Goal: Transaction & Acquisition: Purchase product/service

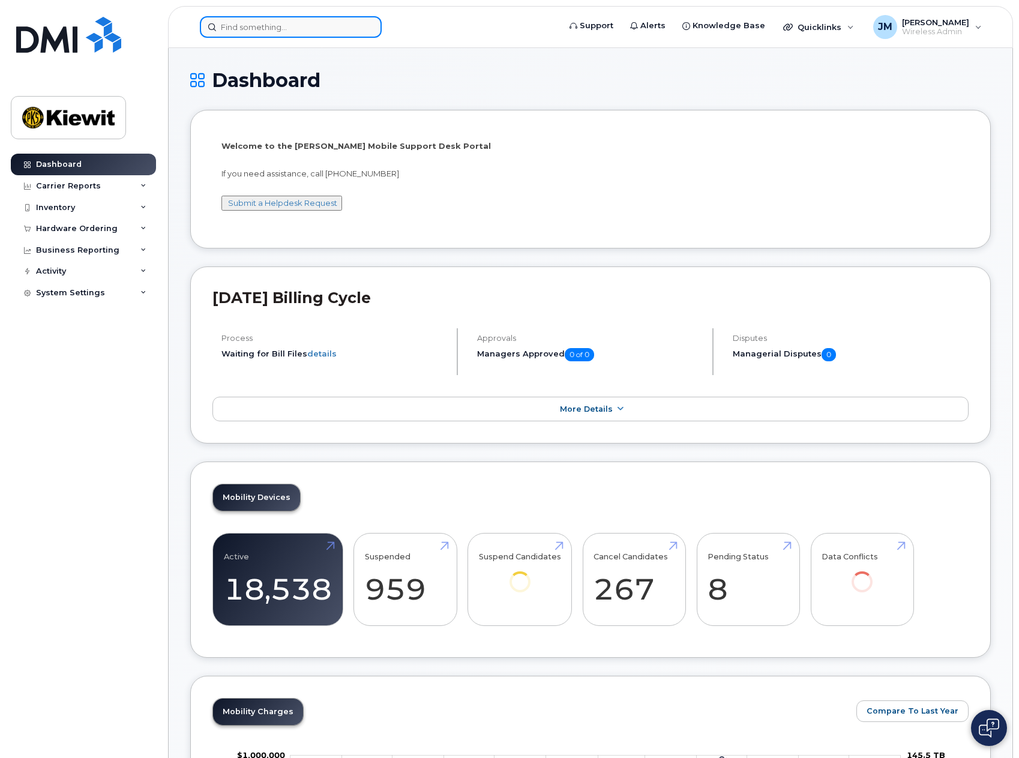
click at [280, 26] on input at bounding box center [291, 27] width 182 height 22
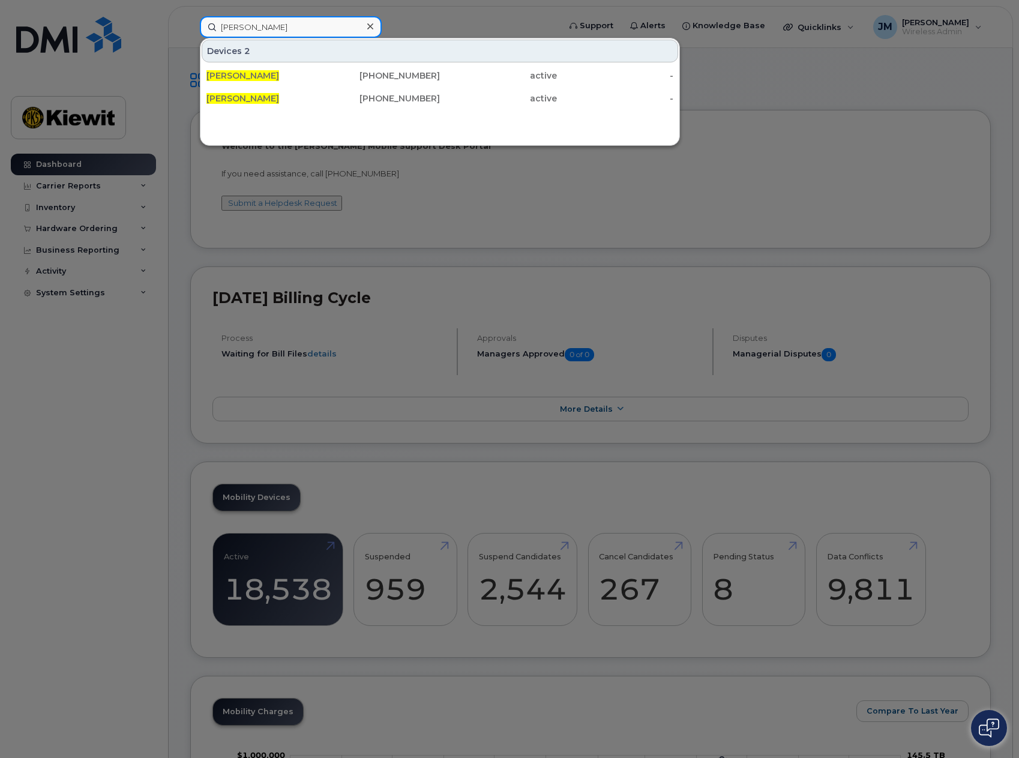
type input "greg hill"
click at [91, 418] on div at bounding box center [509, 379] width 1019 height 758
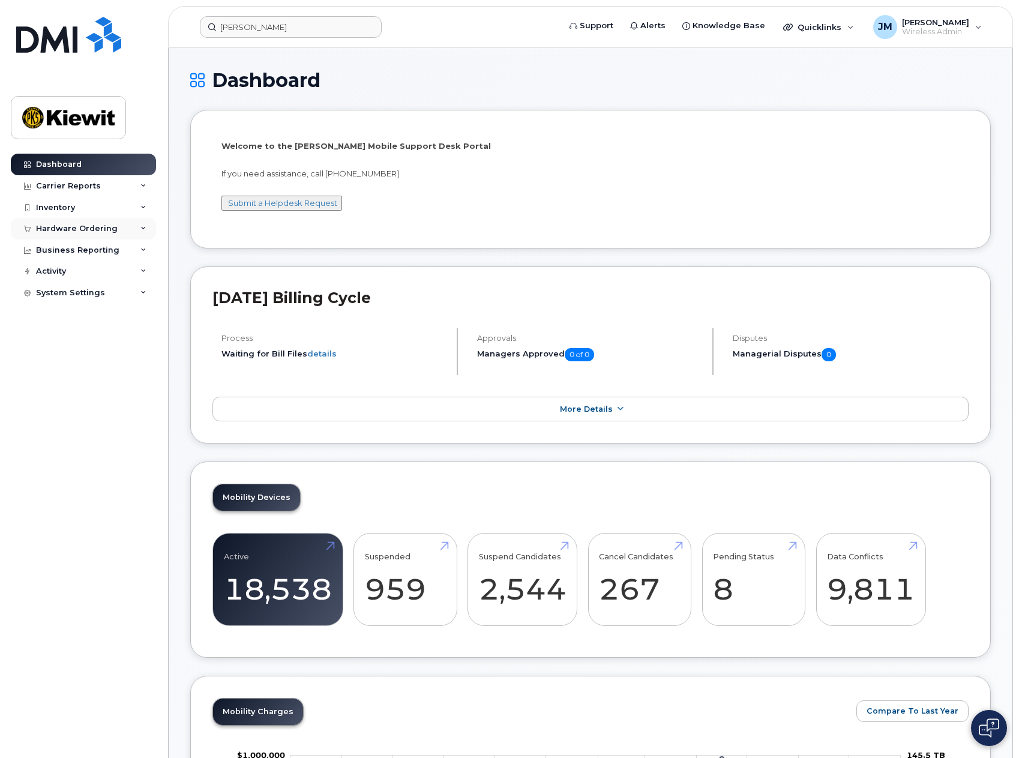
click at [62, 227] on div "Hardware Ordering" at bounding box center [77, 229] width 82 height 10
click at [77, 271] on link "Orders" at bounding box center [94, 273] width 124 height 23
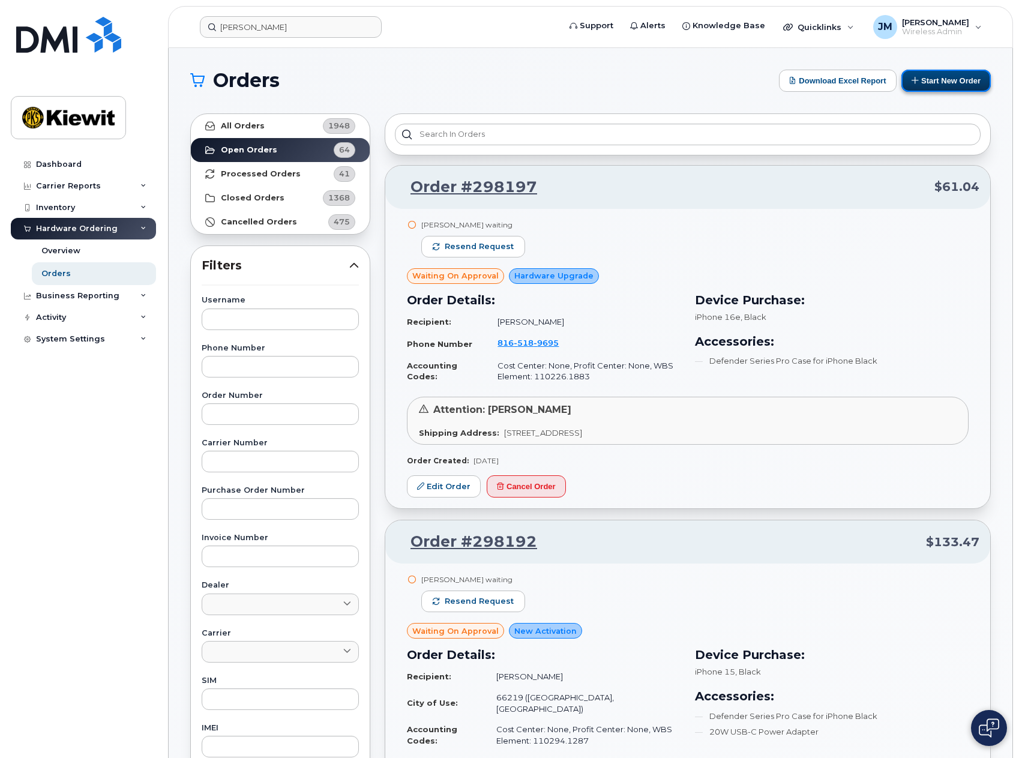
click at [933, 82] on button "Start New Order" at bounding box center [945, 81] width 89 height 22
click at [936, 76] on button "Start New Order" at bounding box center [945, 81] width 89 height 22
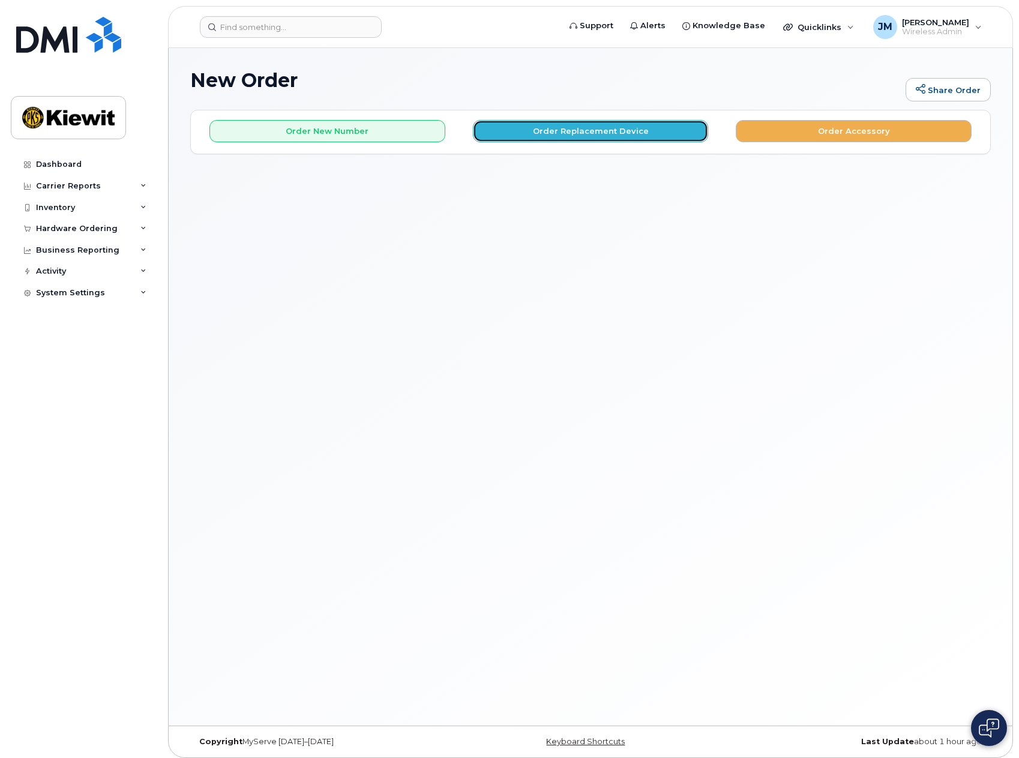
click at [652, 136] on button "Order Replacement Device" at bounding box center [591, 131] width 236 height 22
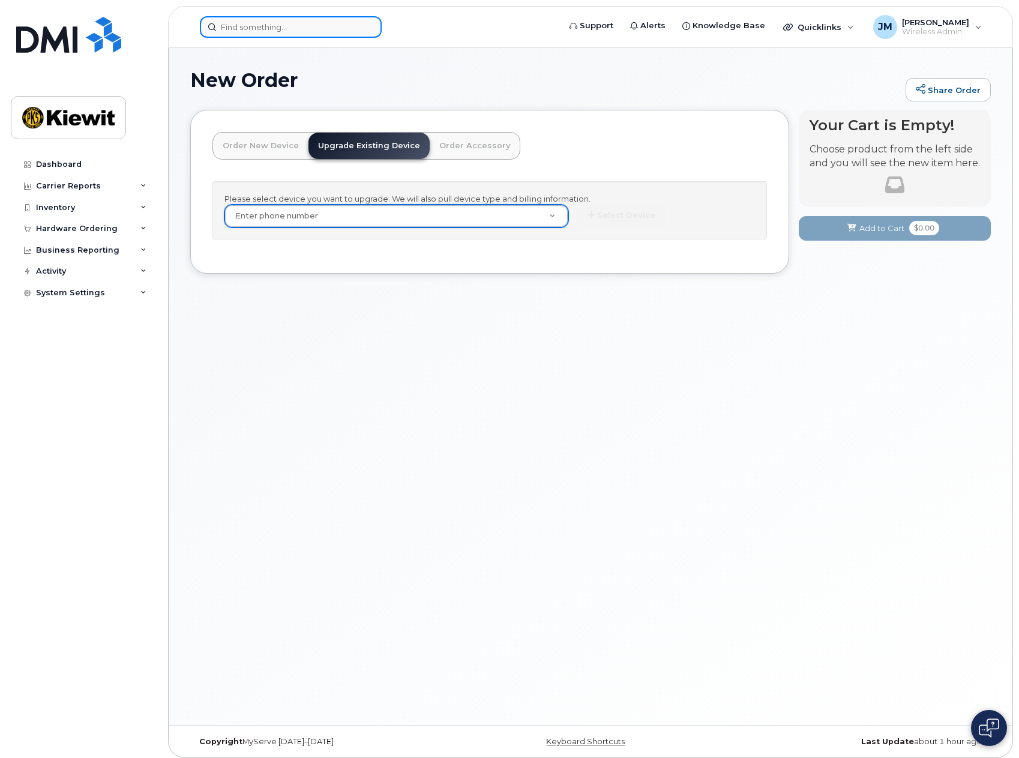
click at [253, 22] on input at bounding box center [291, 27] width 182 height 22
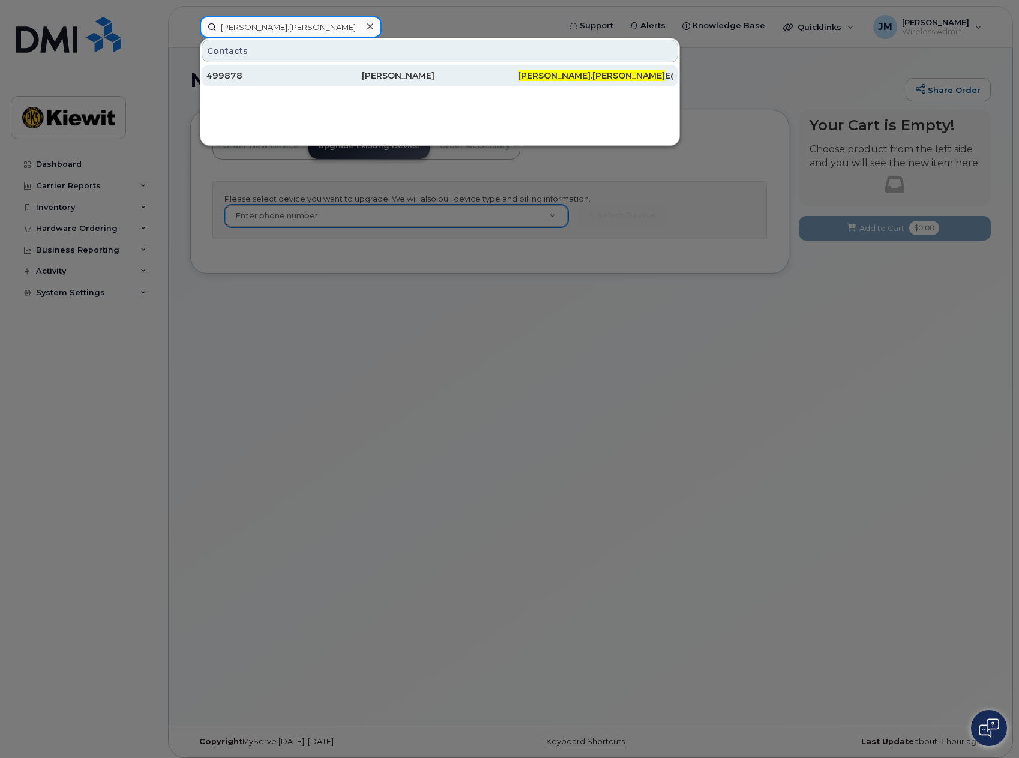
type input "gretchen.schaw"
click at [262, 71] on div "499878" at bounding box center [283, 76] width 155 height 12
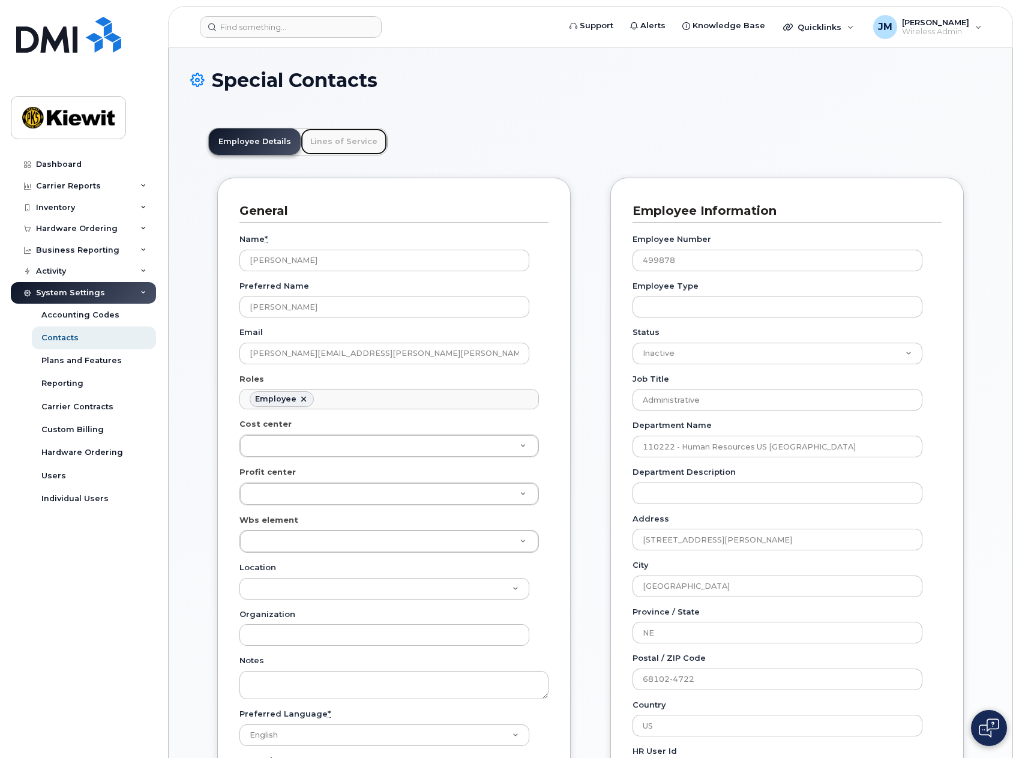
click at [348, 150] on link "Lines of Service" at bounding box center [344, 141] width 86 height 26
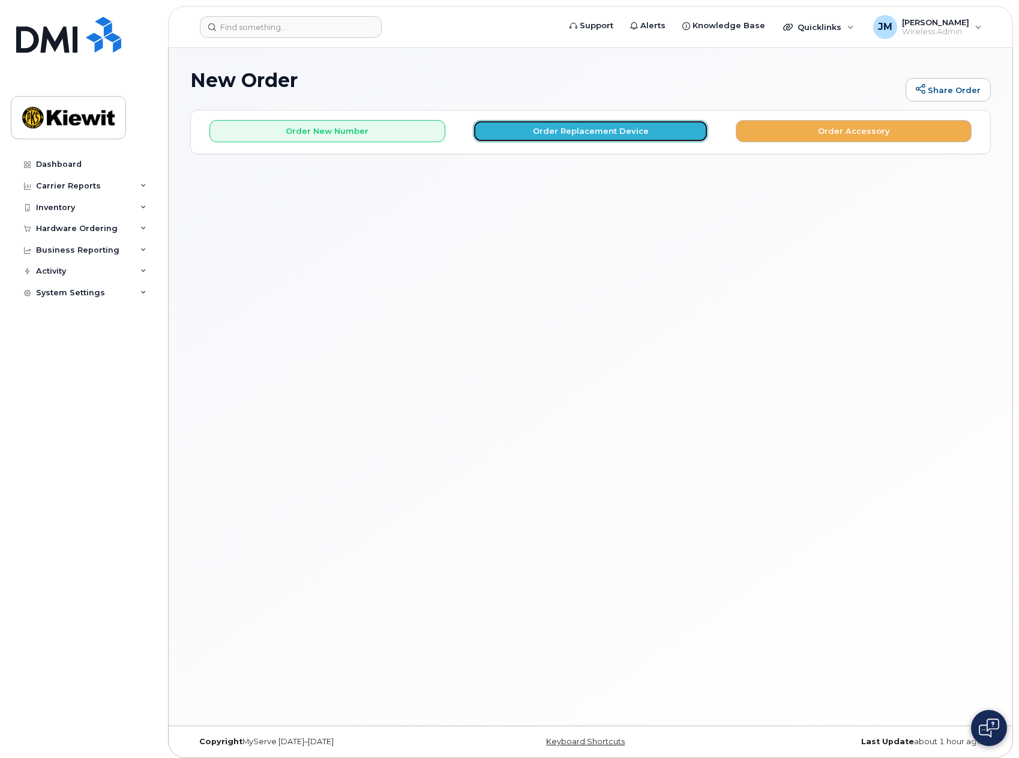
click at [616, 127] on button "Order Replacement Device" at bounding box center [591, 131] width 236 height 22
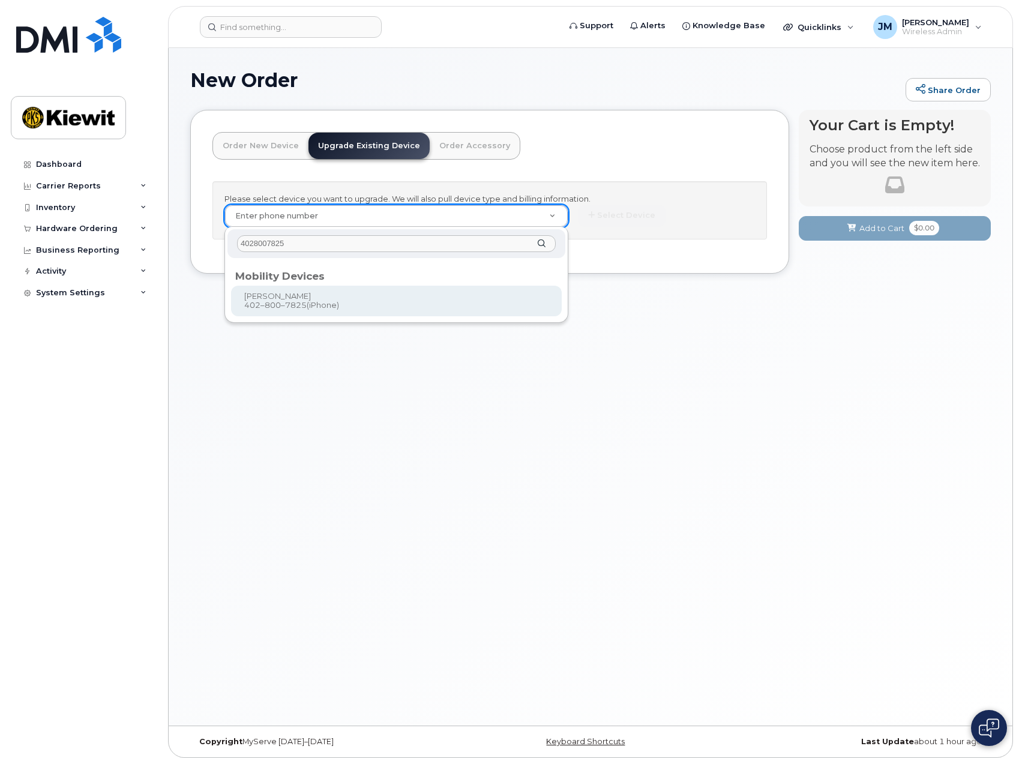
type input "4028007825"
type input "1167977"
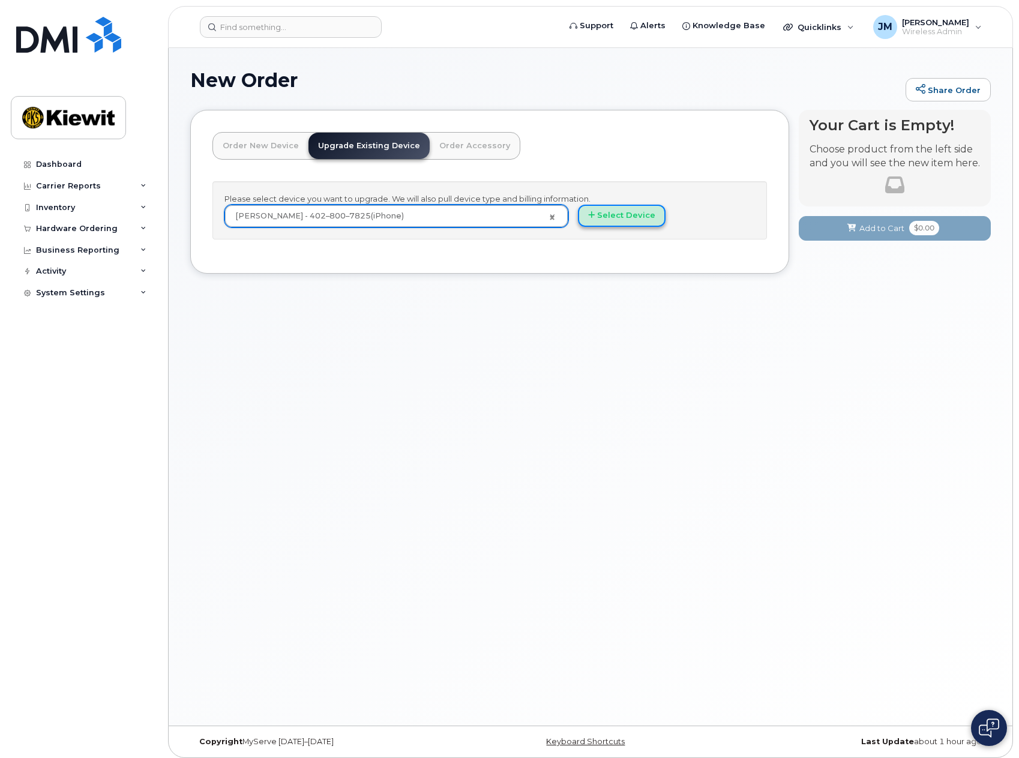
click at [628, 214] on button "Select Device" at bounding box center [622, 216] width 88 height 22
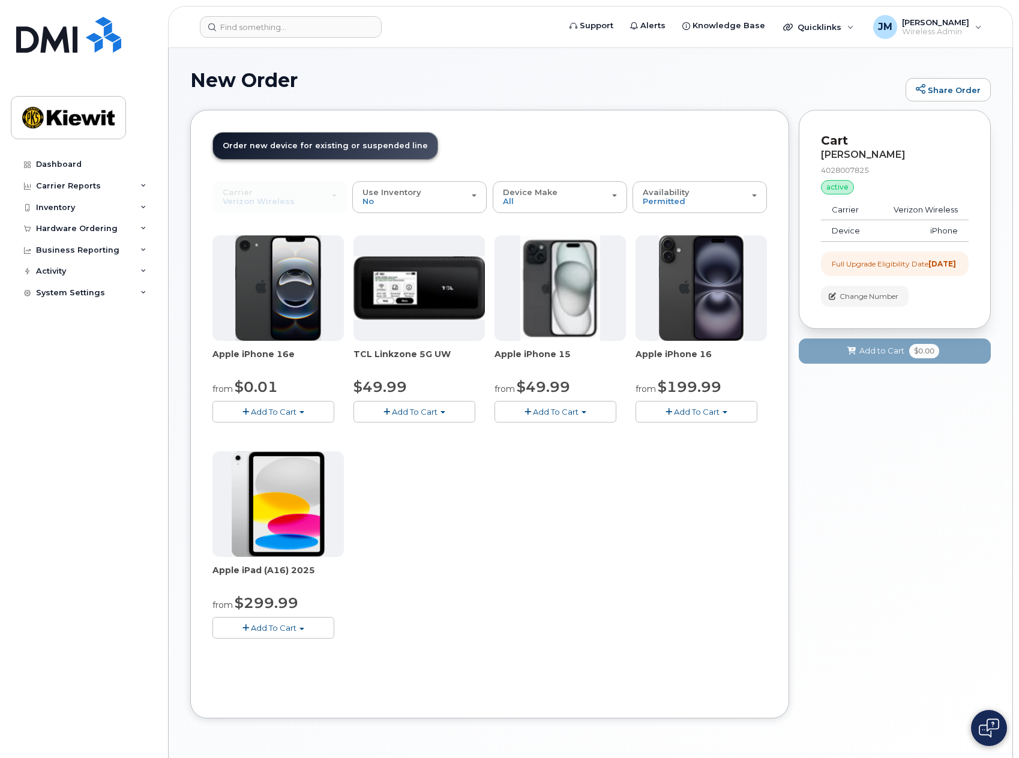
click at [288, 298] on img at bounding box center [278, 288] width 86 height 106
click at [293, 415] on span "Add To Cart" at bounding box center [274, 412] width 46 height 10
click at [291, 433] on link "$0.01 - 2 Year Upgrade (128GB)" at bounding box center [290, 434] width 151 height 15
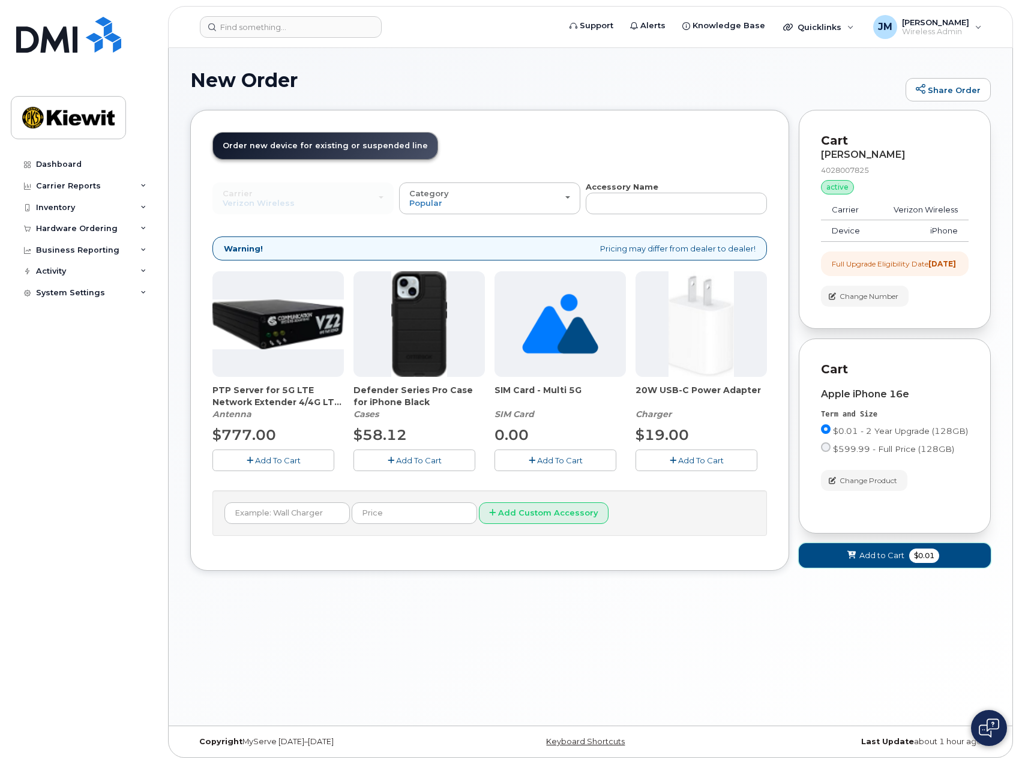
click at [861, 561] on span "Add to Cart" at bounding box center [881, 555] width 45 height 11
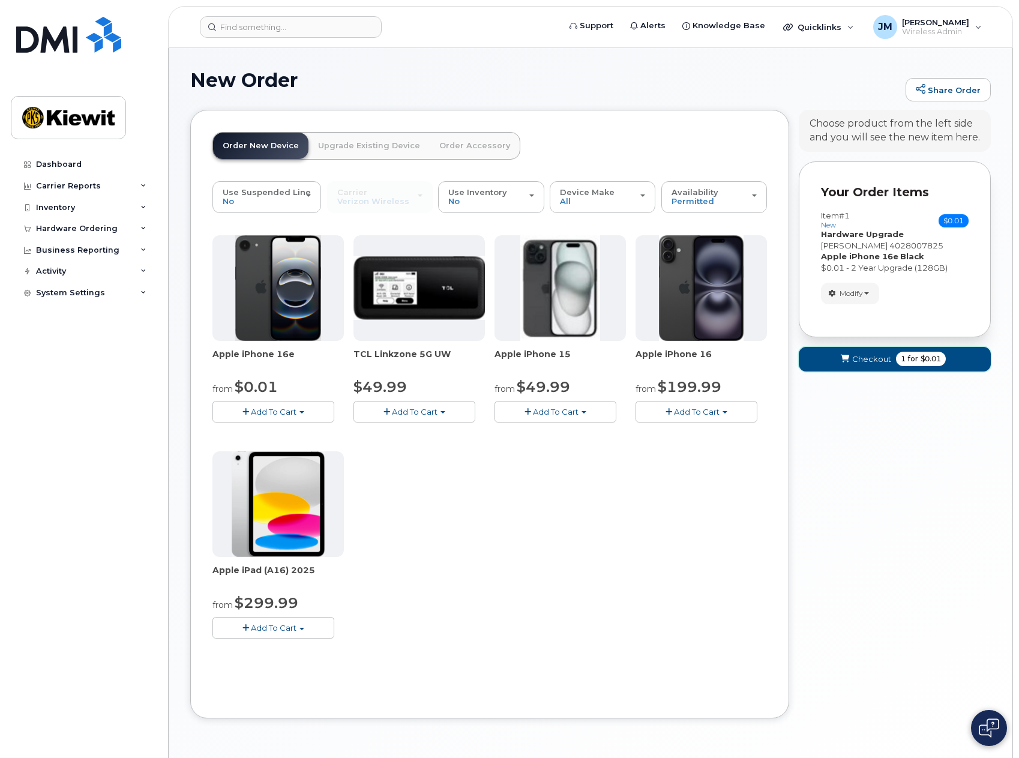
click at [879, 363] on span "Checkout" at bounding box center [871, 359] width 39 height 11
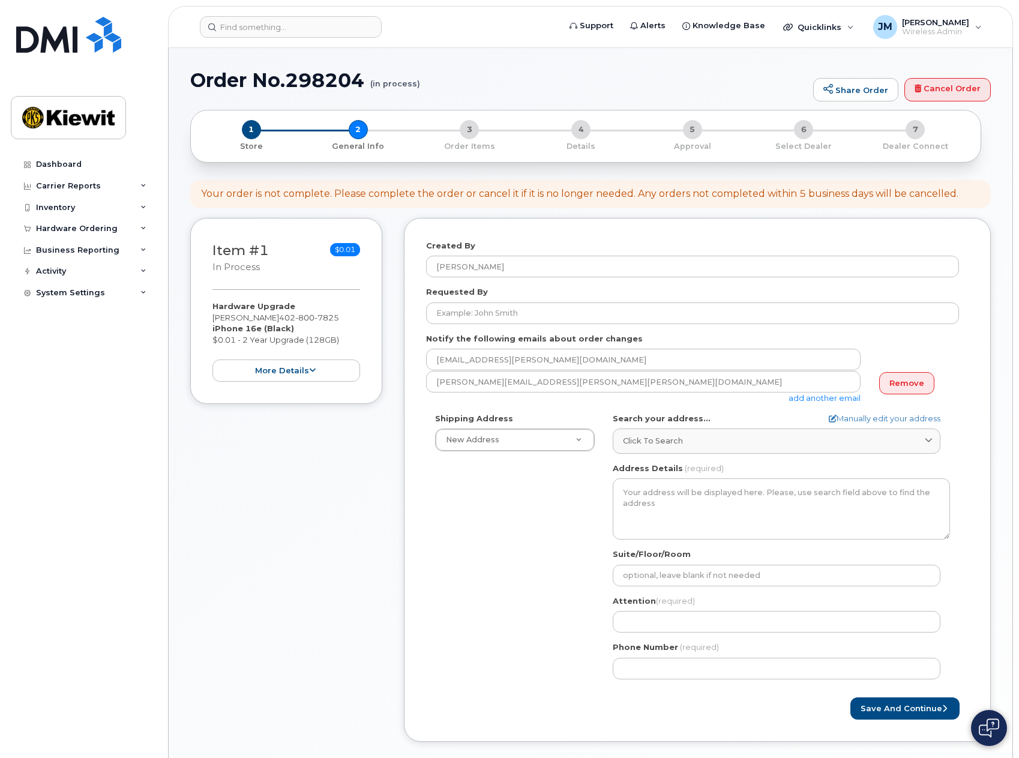
select select
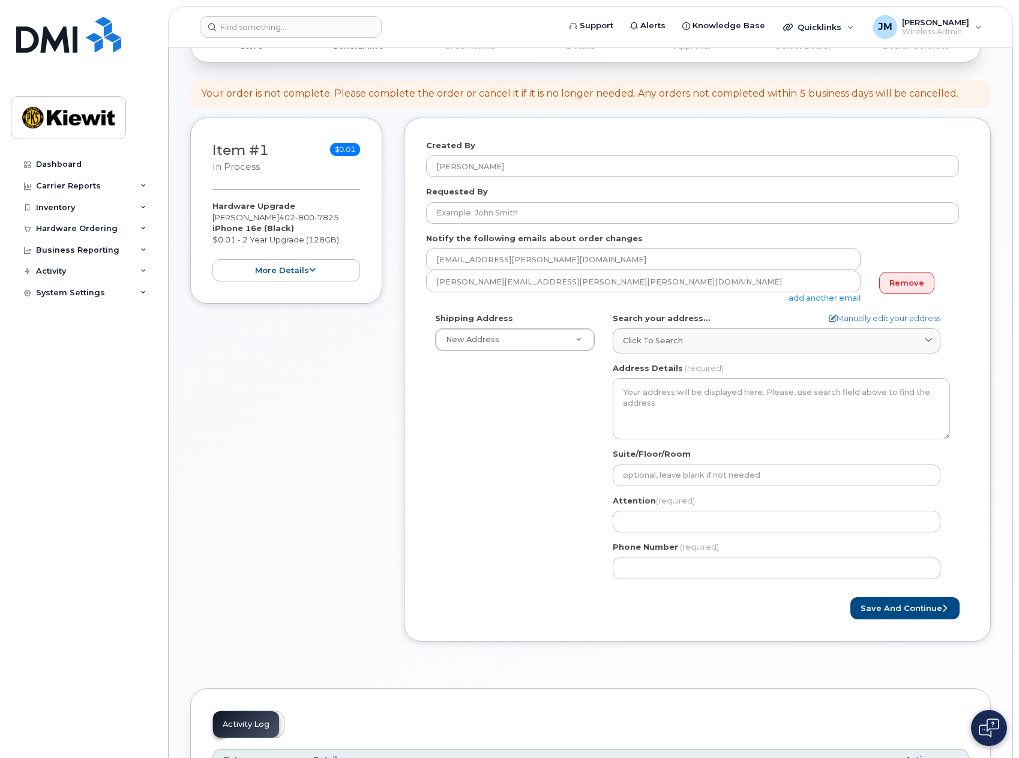
scroll to position [120, 0]
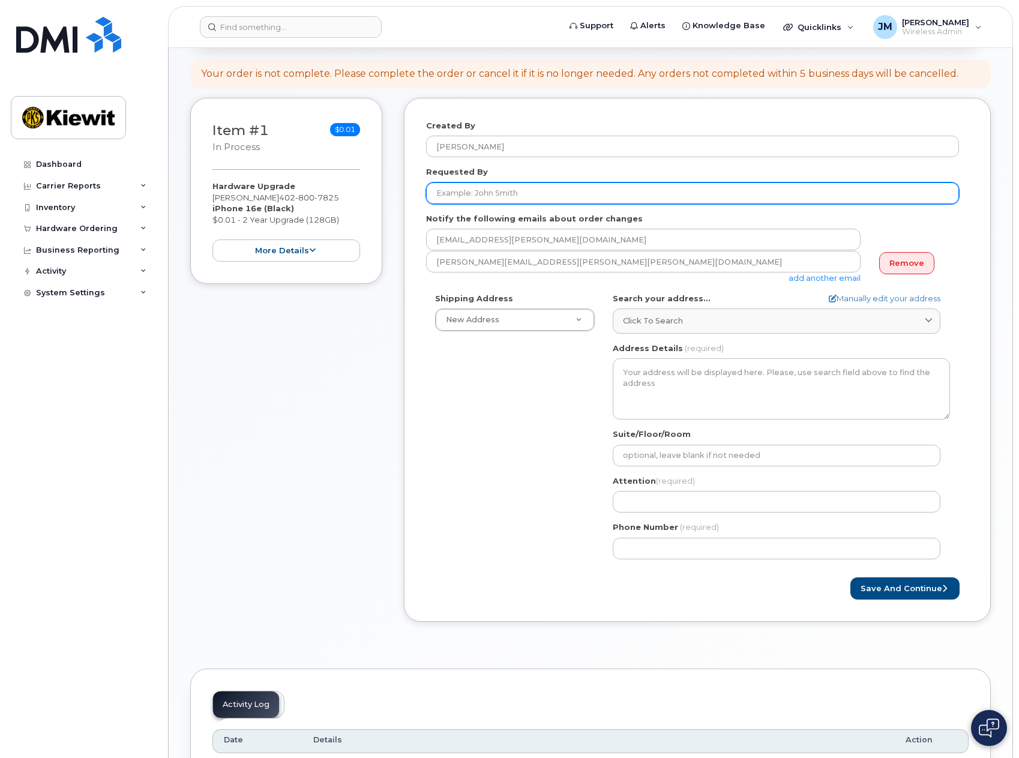
click at [515, 193] on input "Requested By" at bounding box center [692, 193] width 533 height 22
type input "[PERSON_NAME]"
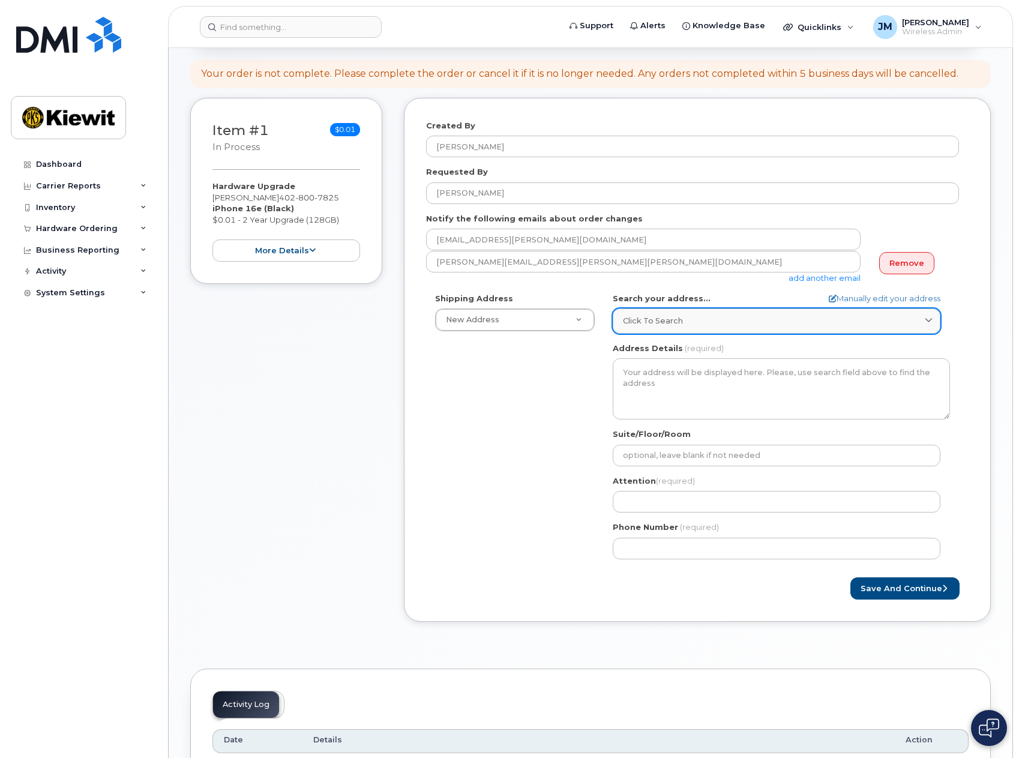
click at [682, 323] on div "Click to search" at bounding box center [776, 320] width 307 height 11
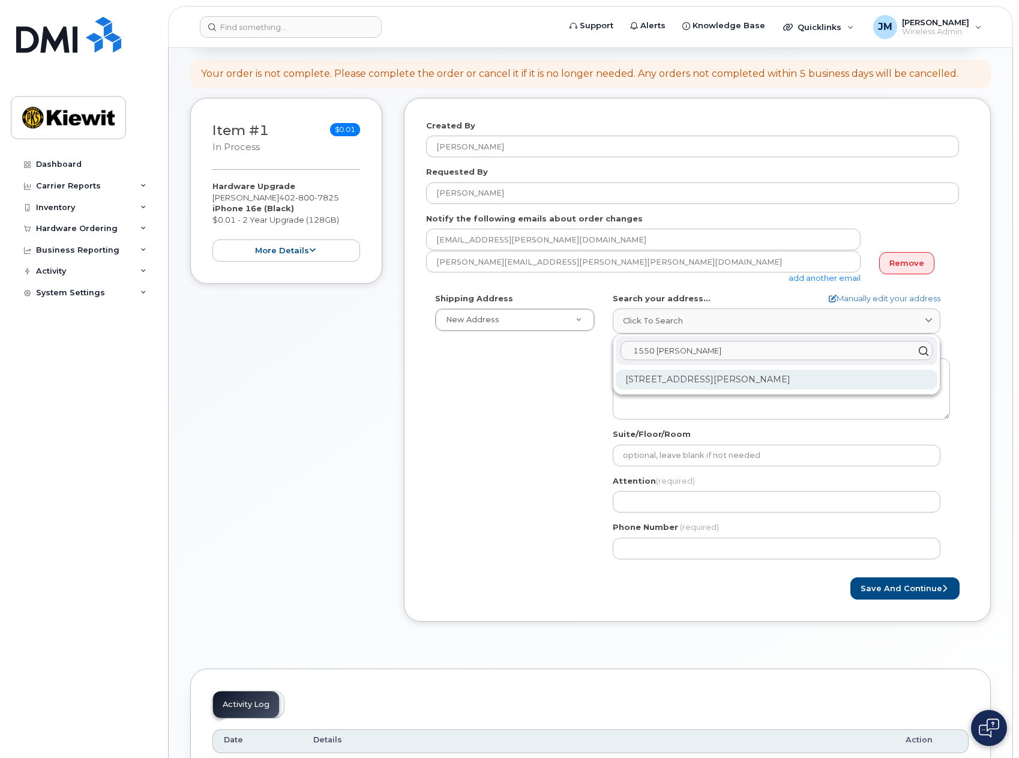
type input "1550 [PERSON_NAME]"
click at [702, 379] on div "[STREET_ADDRESS][PERSON_NAME]" at bounding box center [777, 380] width 322 height 20
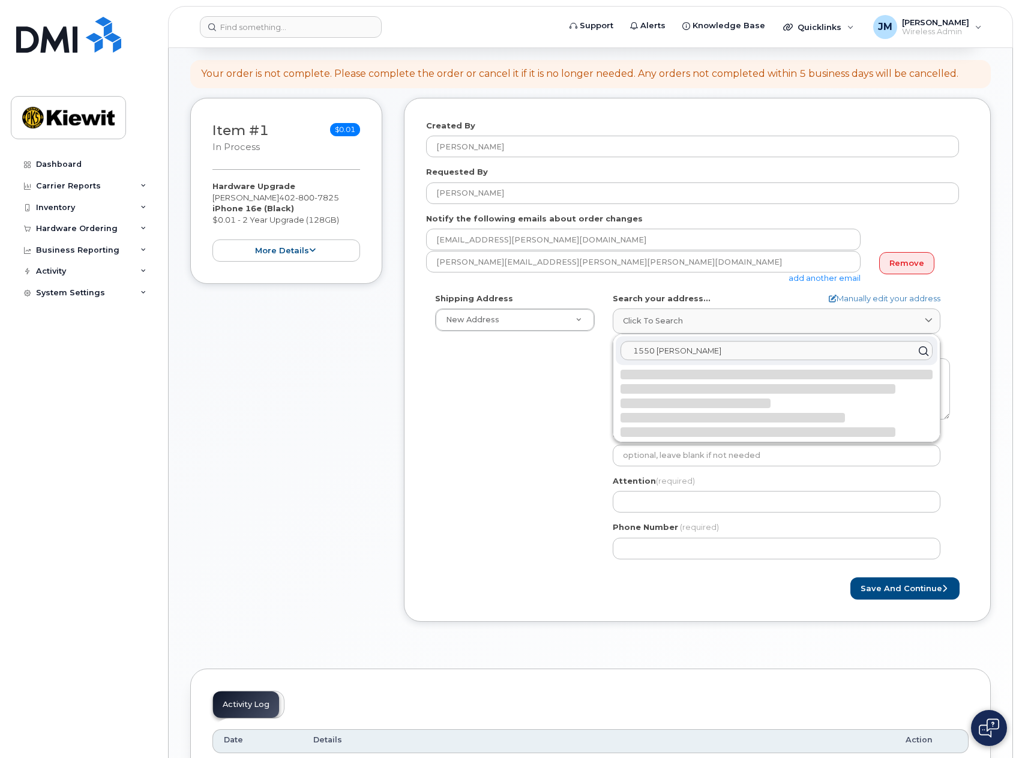
select select
type textarea "[STREET_ADDRESS][PERSON_NAME]"
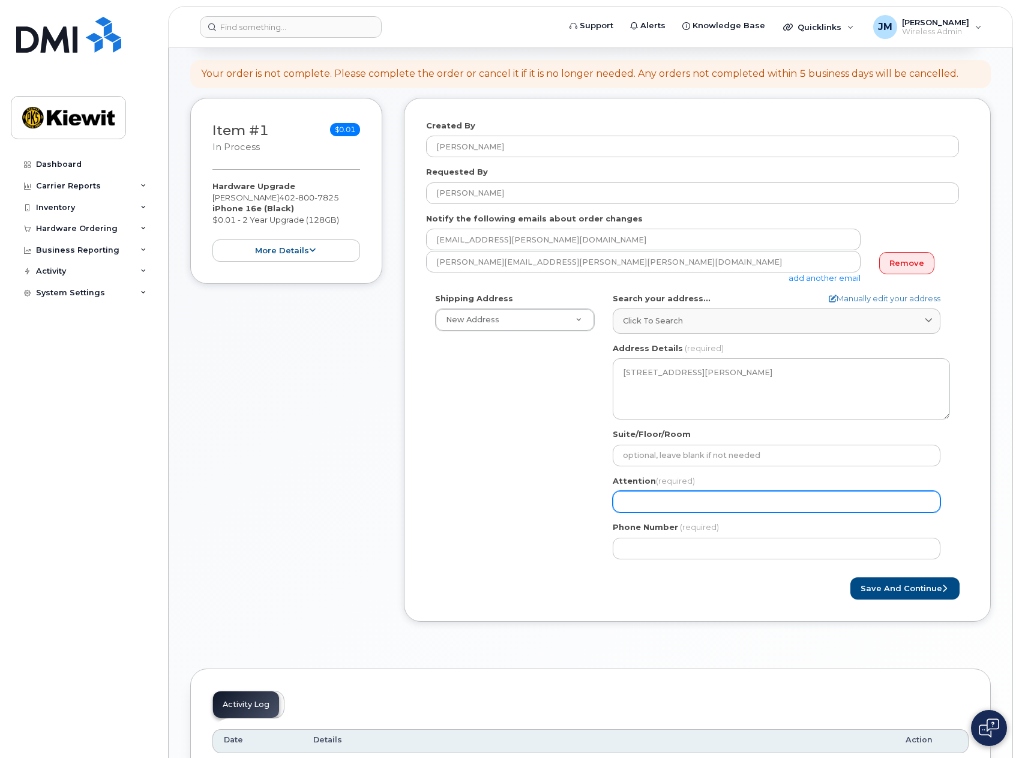
click at [680, 499] on input "Attention (required)" at bounding box center [777, 502] width 328 height 22
select select
type input "C"
select select
type input "Ca"
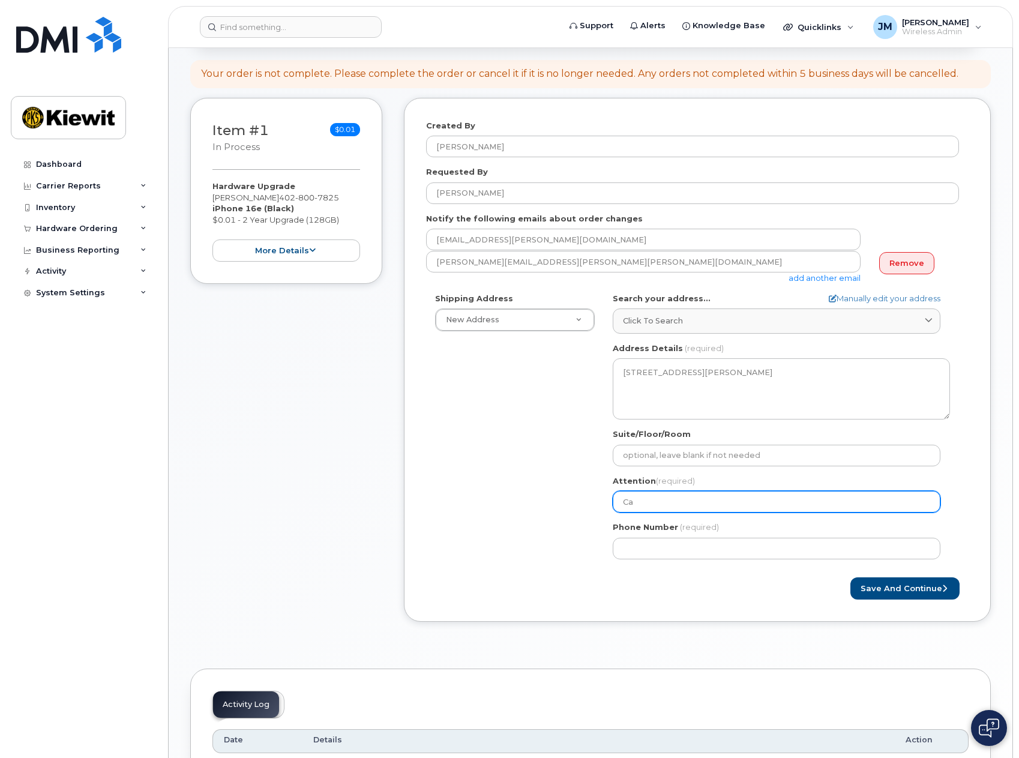
select select
type input "Cam"
select select
type input "Cami"
select select
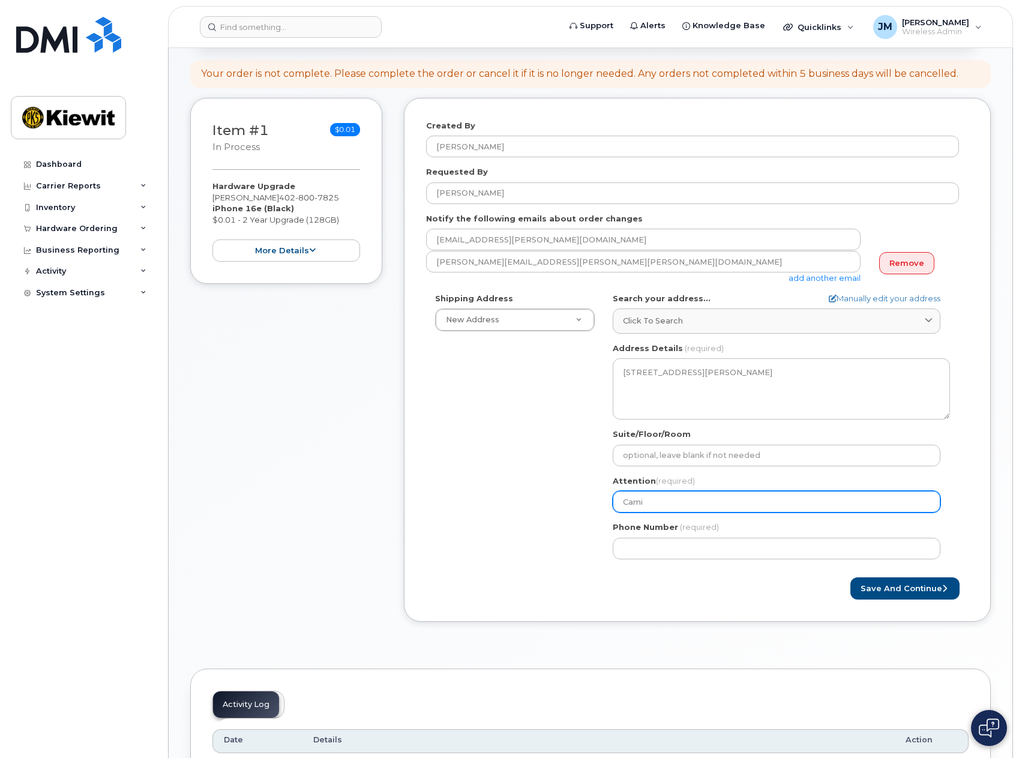
type input "Cami M"
select select
type input "Cami Mi"
select select
type input "Cami Mik"
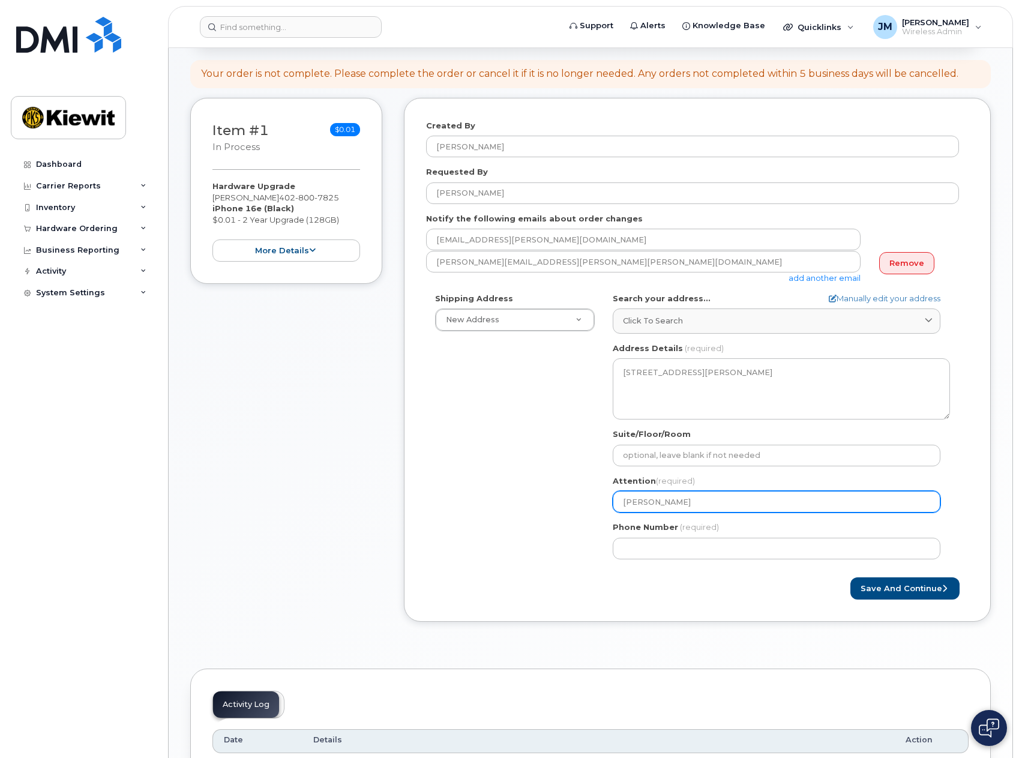
select select
type input "[PERSON_NAME]"
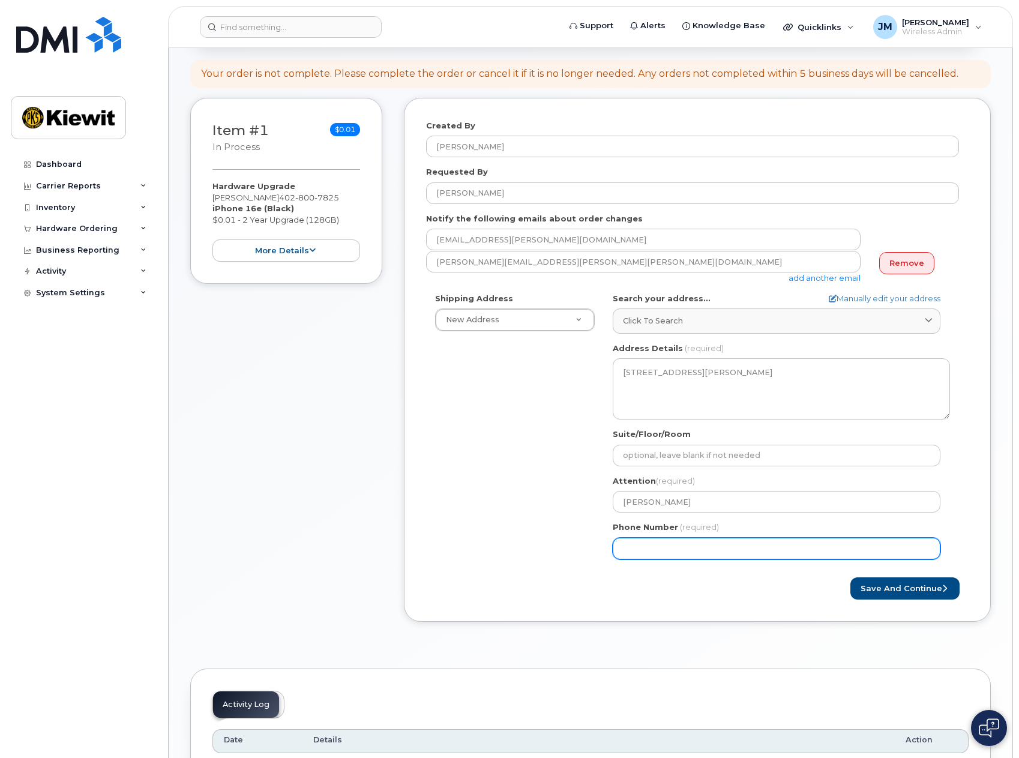
click at [681, 541] on input "Phone Number" at bounding box center [777, 549] width 328 height 22
click at [688, 549] on input "Phone Number" at bounding box center [777, 549] width 328 height 22
type input "402"
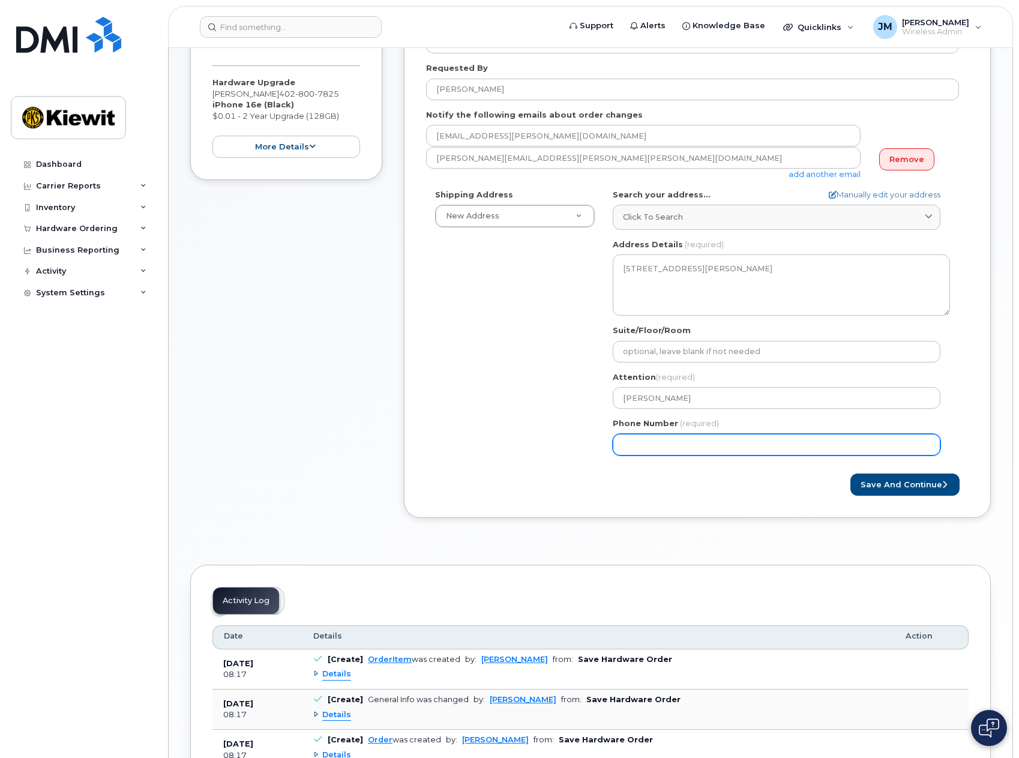
scroll to position [339, 0]
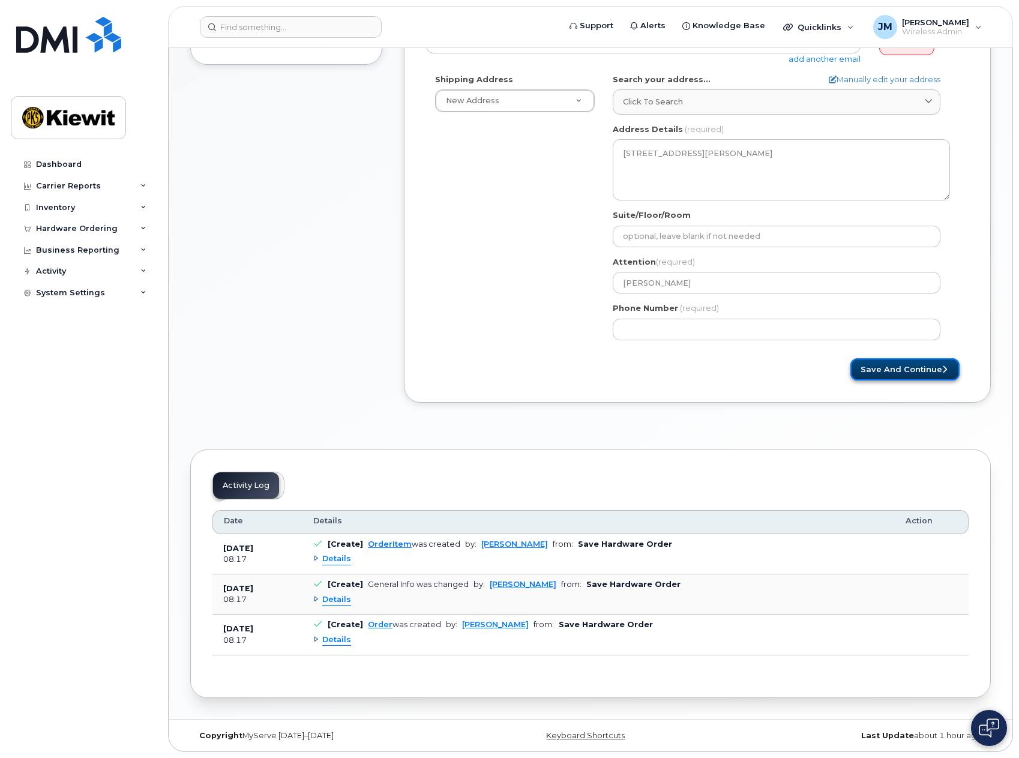
click at [897, 376] on button "Save and Continue" at bounding box center [904, 369] width 109 height 22
click at [948, 374] on button "Save and Continue" at bounding box center [904, 369] width 109 height 22
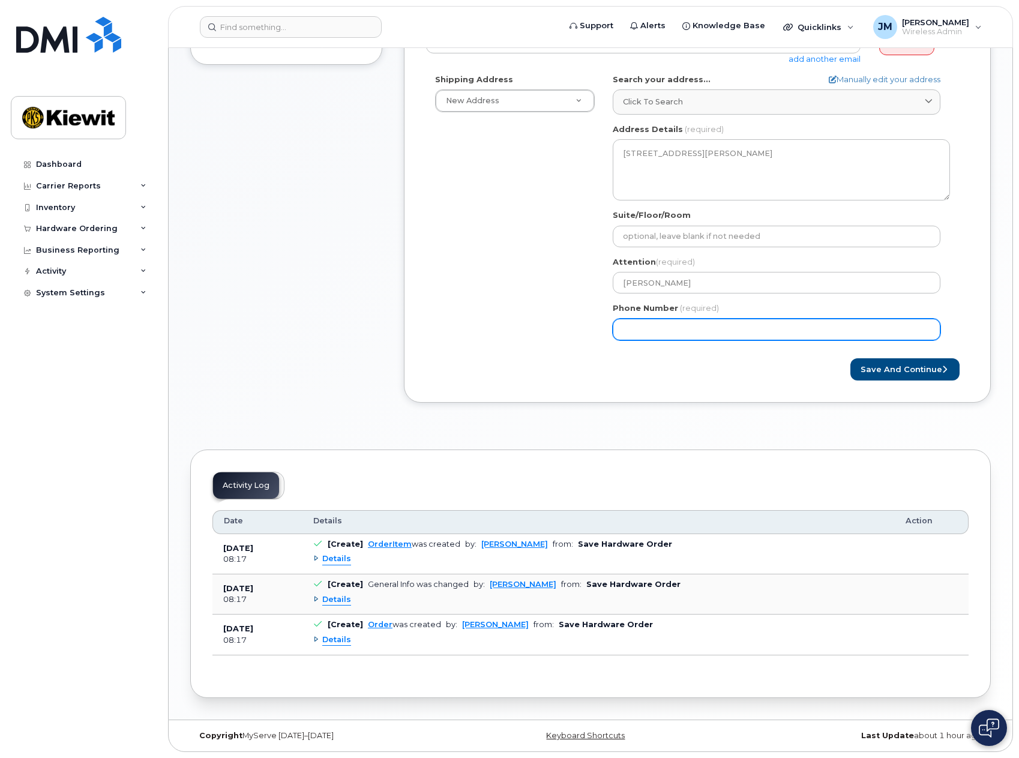
click at [664, 328] on input "Phone Number" at bounding box center [777, 330] width 328 height 22
select select
type input "4028007825"
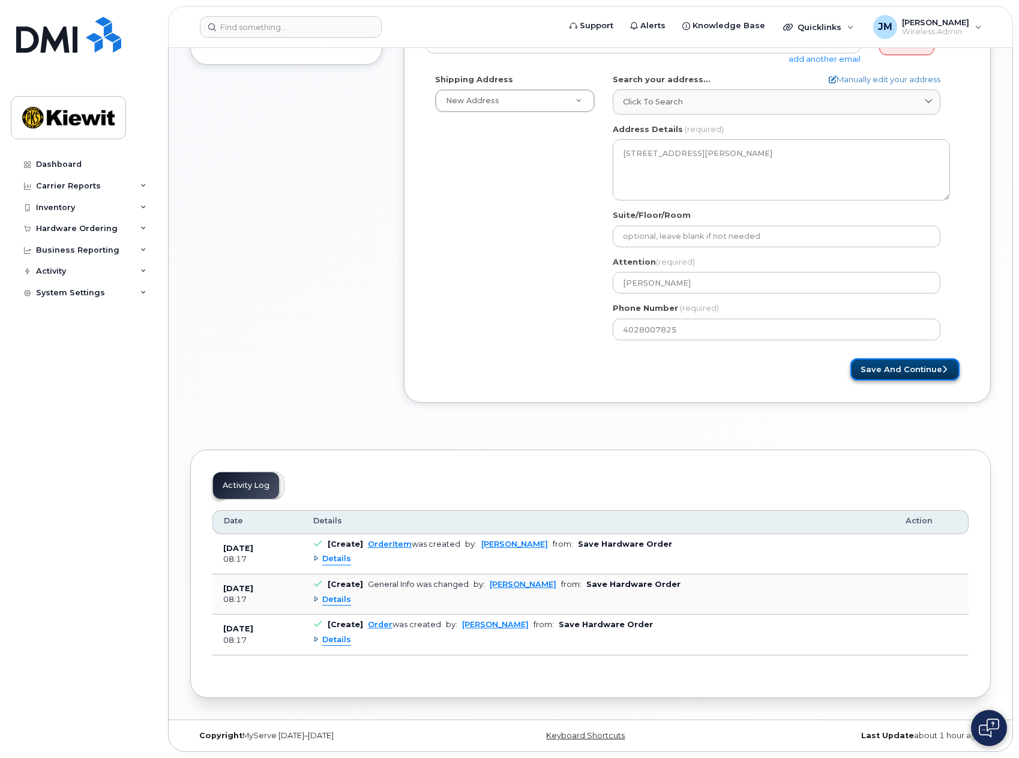
click at [913, 373] on button "Save and Continue" at bounding box center [904, 369] width 109 height 22
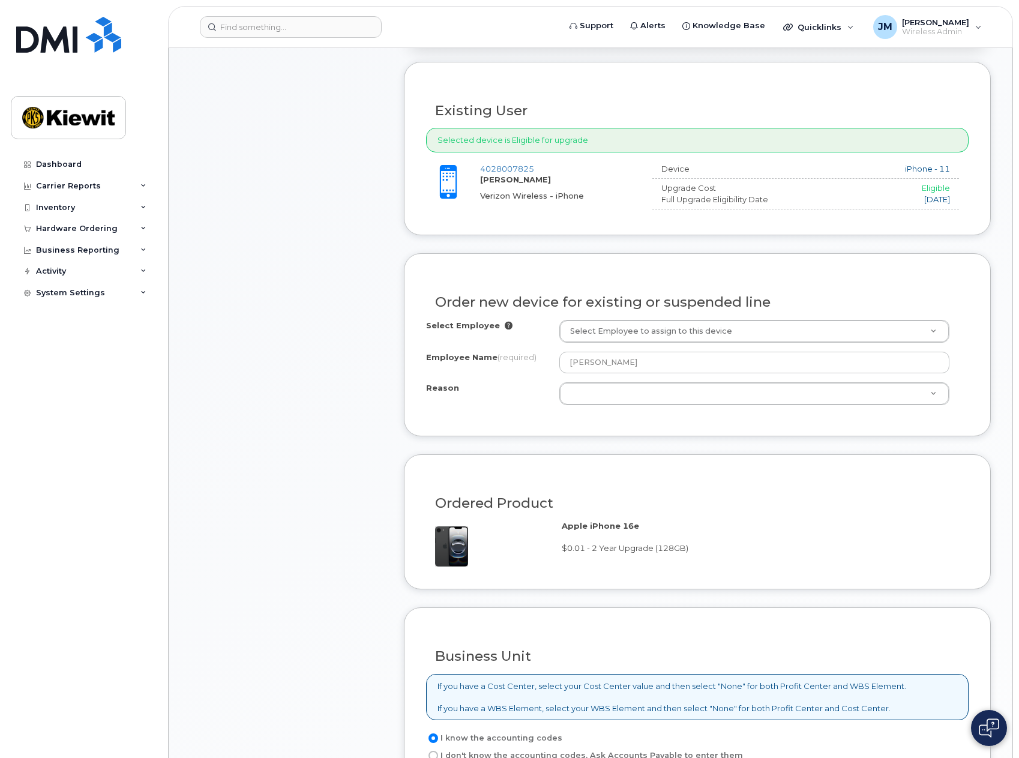
scroll to position [420, 0]
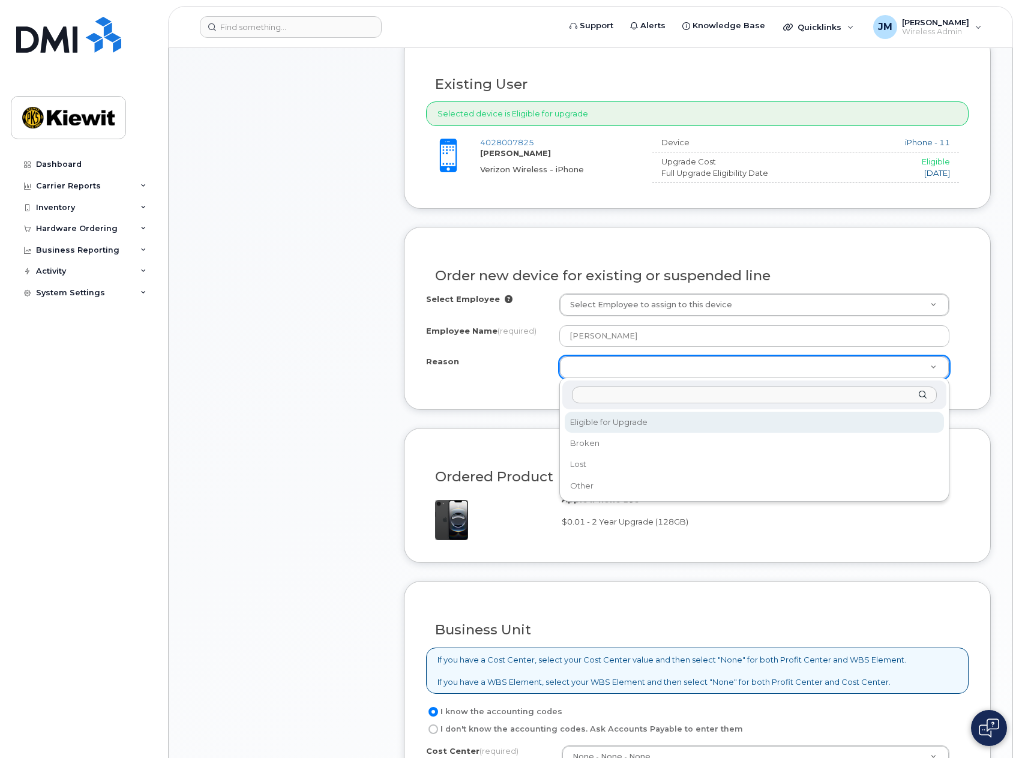
select select "eligible_for_upgrade"
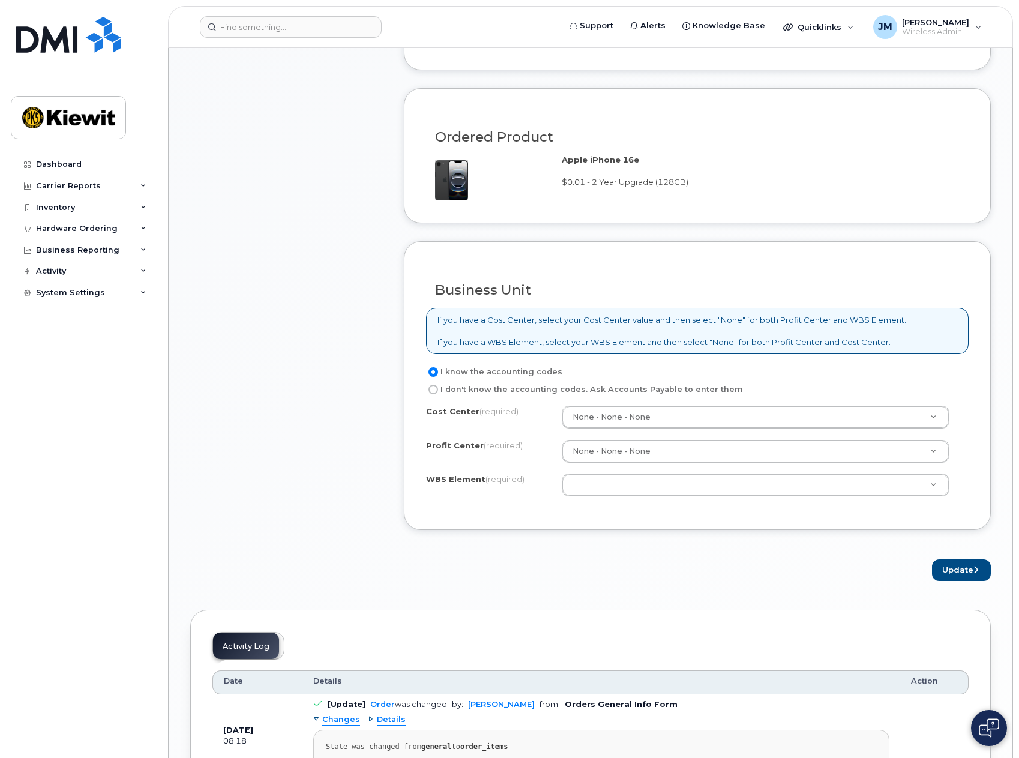
scroll to position [780, 0]
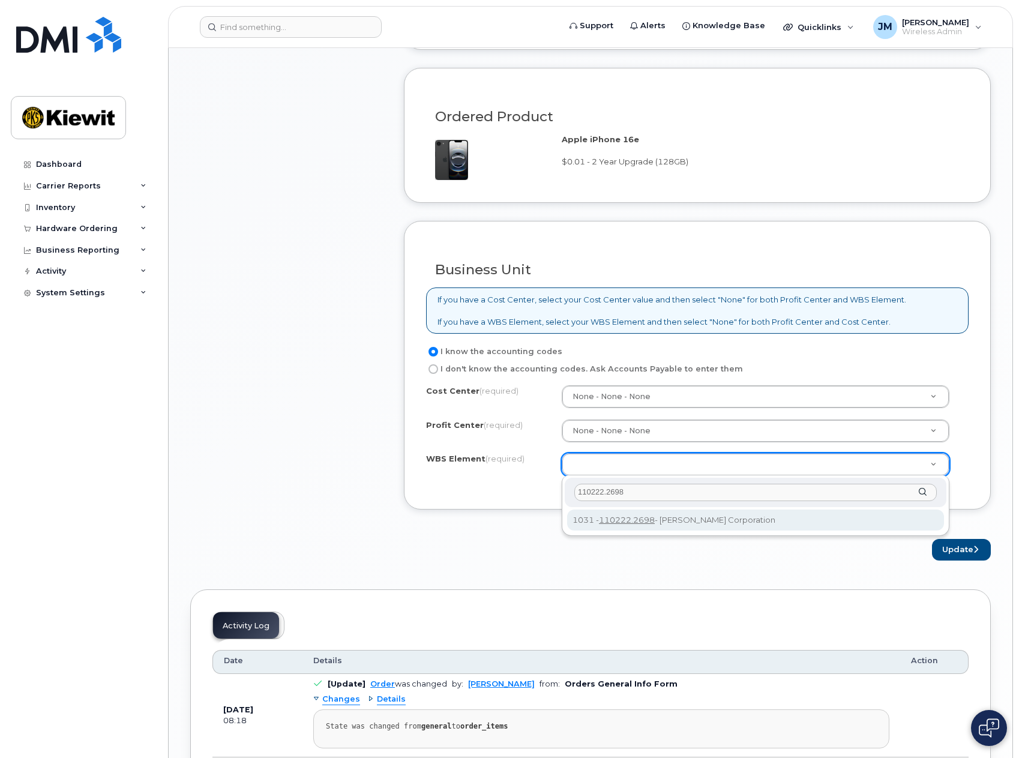
type input "110222.2698"
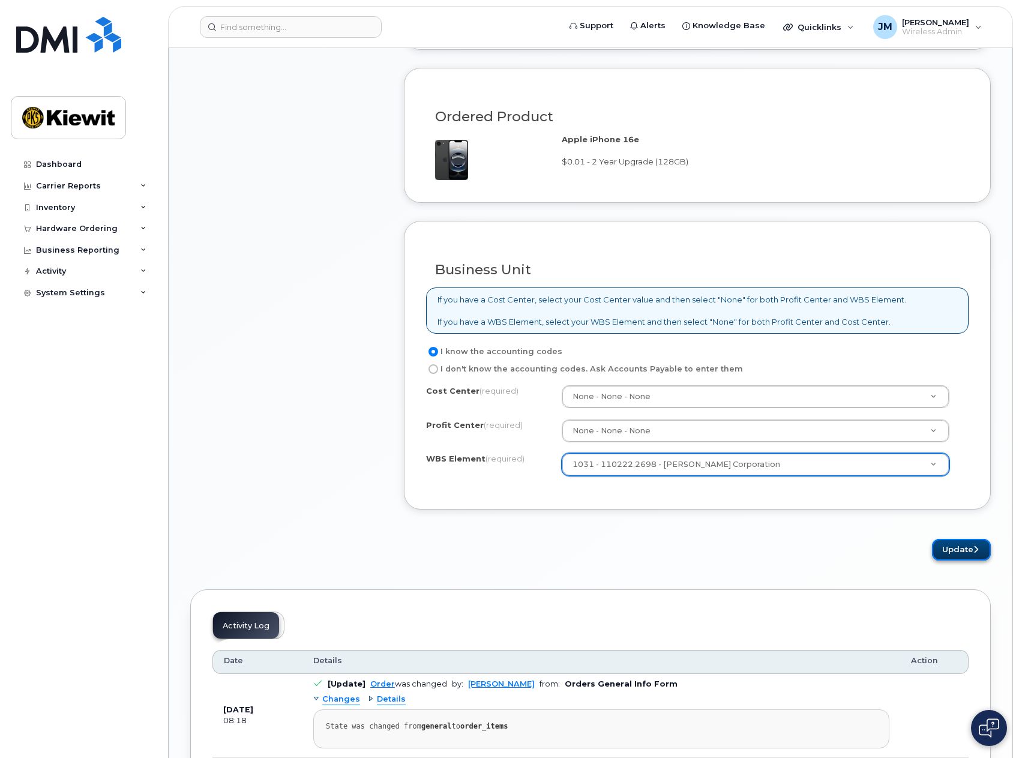
click at [946, 549] on button "Update" at bounding box center [961, 550] width 59 height 22
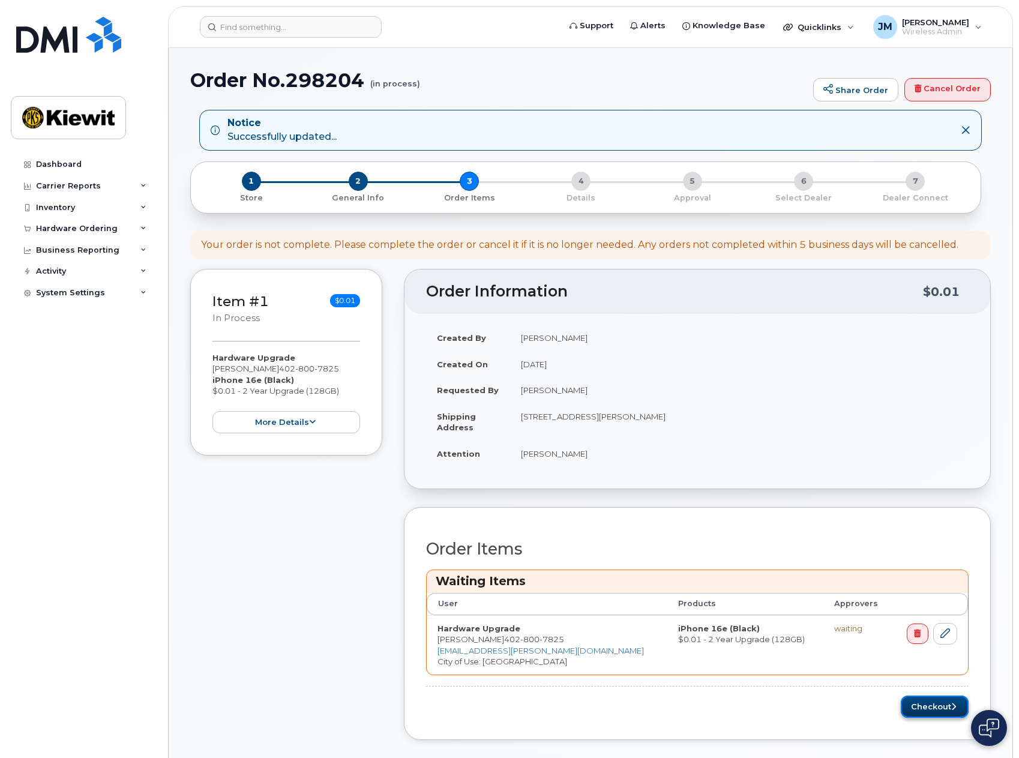
click at [939, 707] on button "Checkout" at bounding box center [935, 707] width 68 height 22
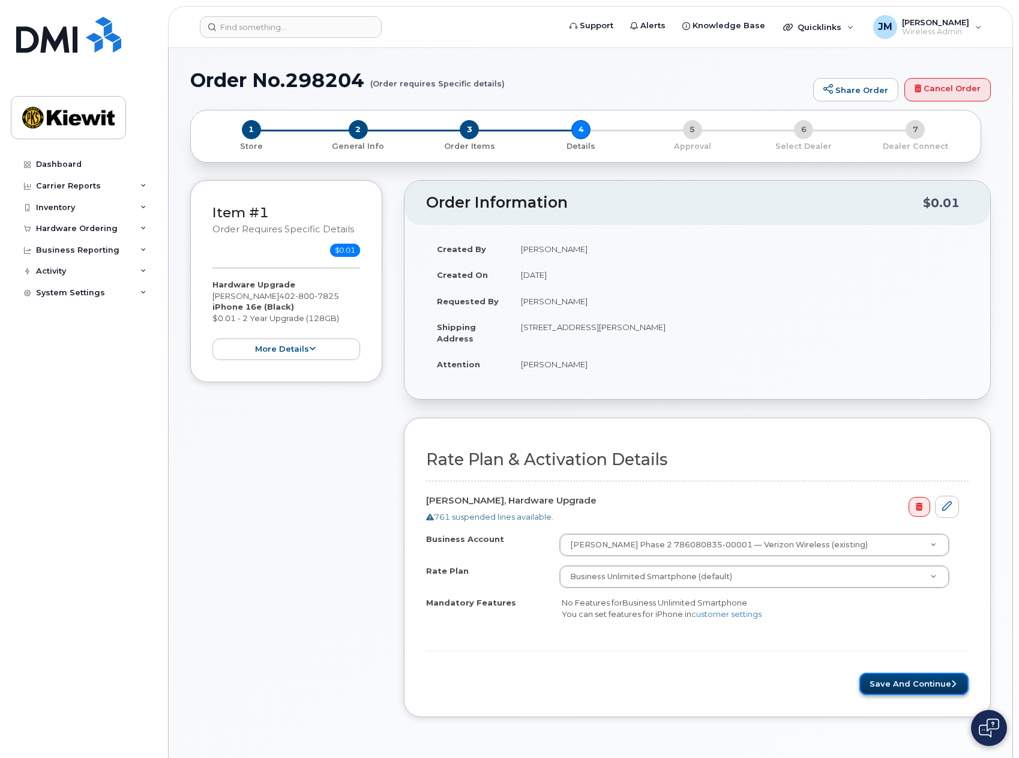
click at [882, 675] on button "Save and Continue" at bounding box center [913, 684] width 109 height 22
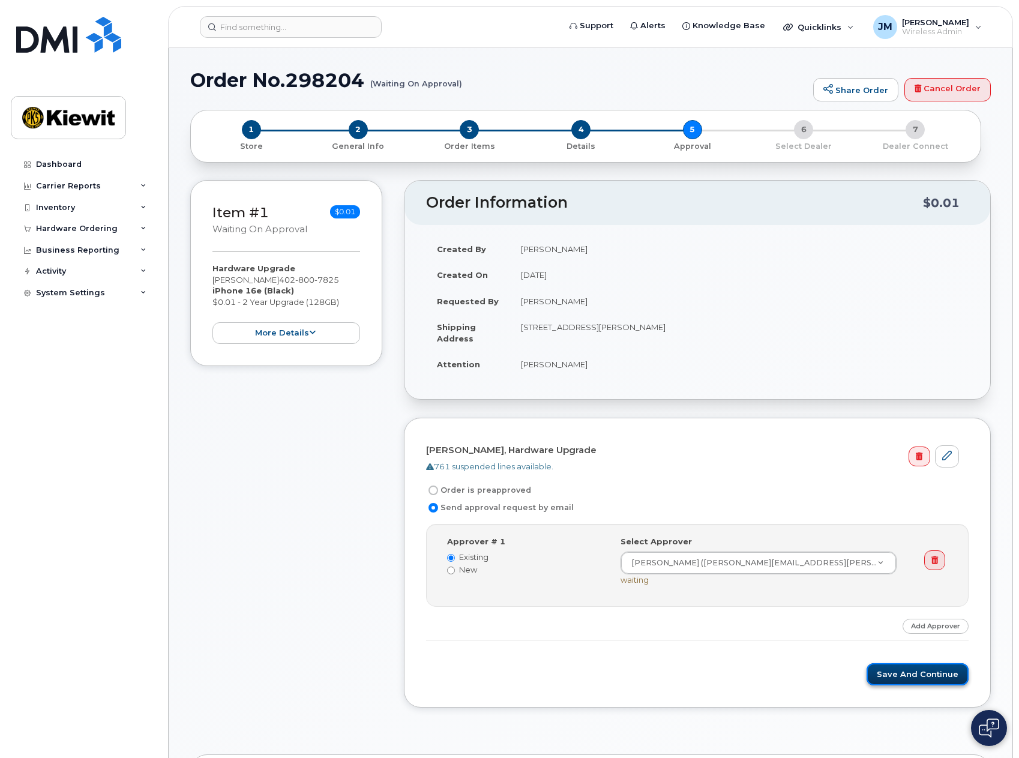
click at [902, 678] on button "Save and Continue" at bounding box center [918, 674] width 102 height 22
